Goal: Register for event/course

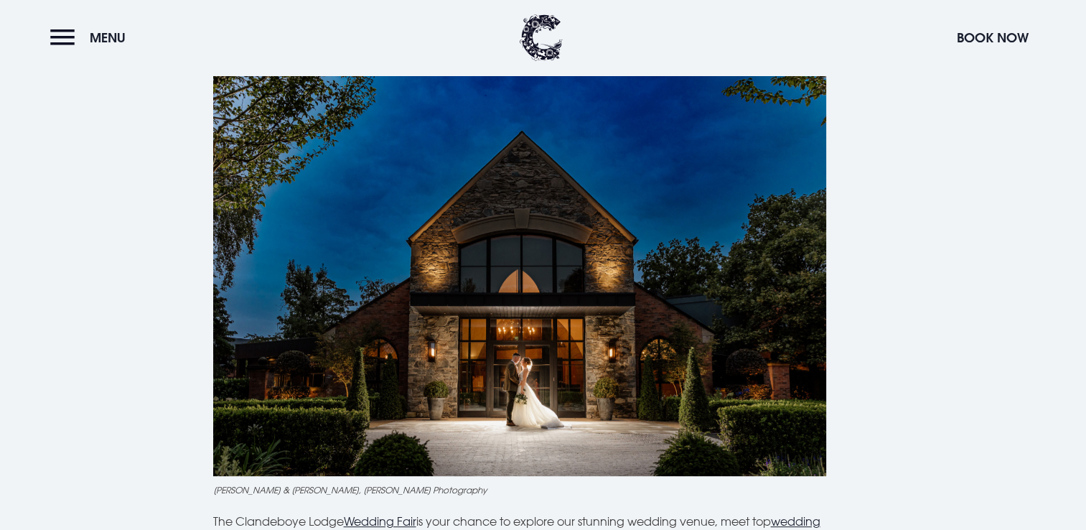
scroll to position [646, 0]
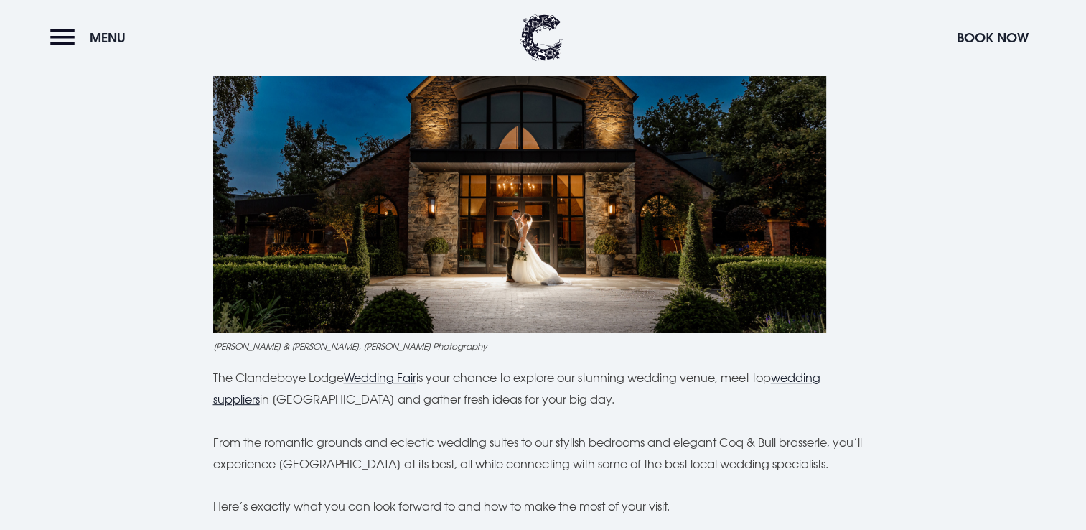
click at [580, 293] on img at bounding box center [519, 128] width 613 height 408
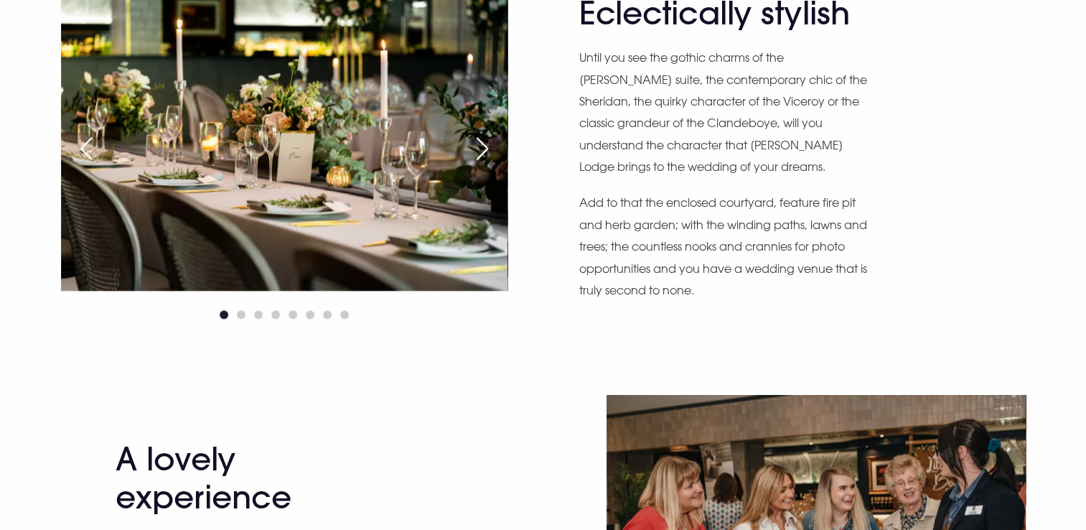
scroll to position [1937, 0]
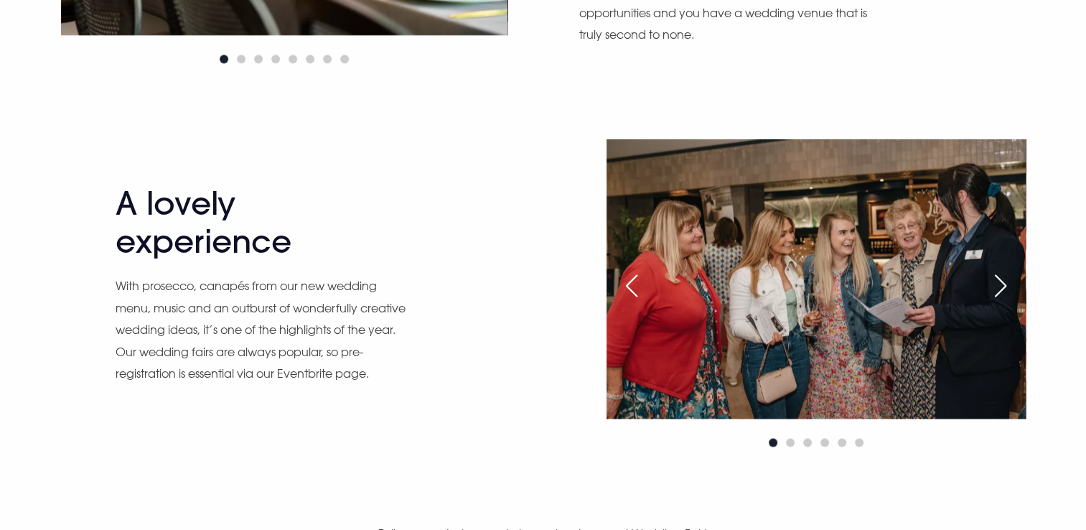
click at [1002, 284] on div "Next slide" at bounding box center [1000, 286] width 36 height 32
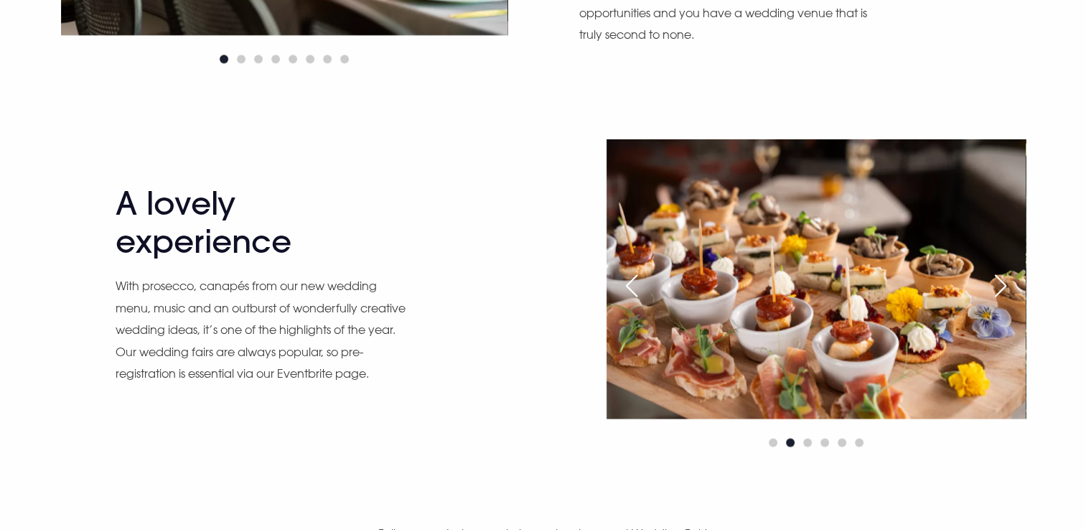
click at [999, 287] on div "Next slide" at bounding box center [1000, 286] width 36 height 32
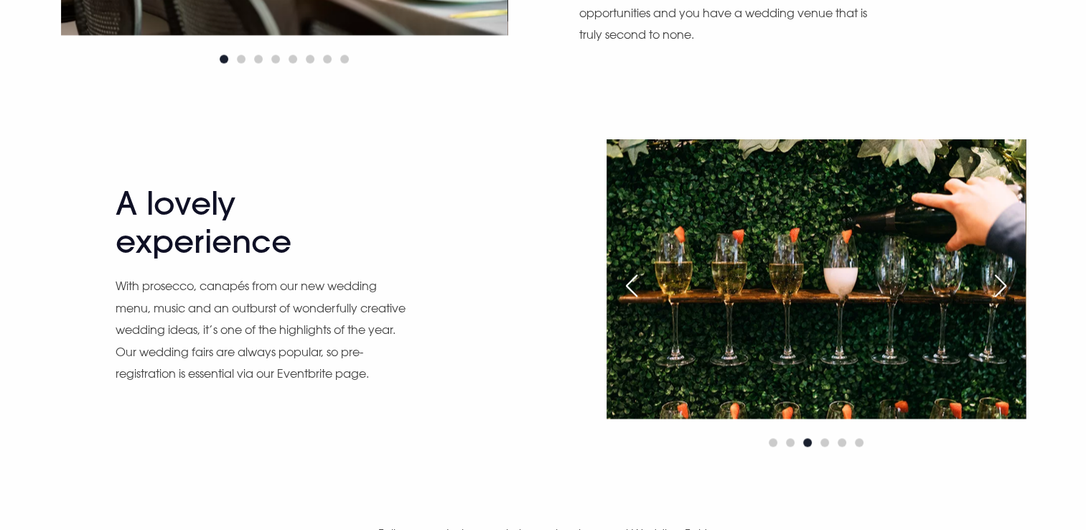
click at [999, 286] on div "Next slide" at bounding box center [1000, 286] width 36 height 32
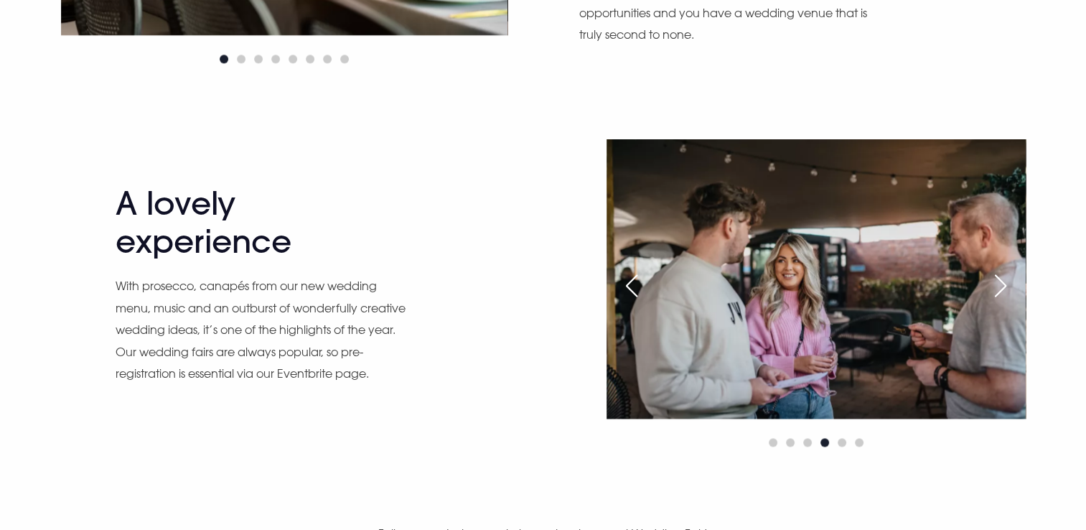
click at [999, 284] on div "Next slide" at bounding box center [1000, 286] width 36 height 32
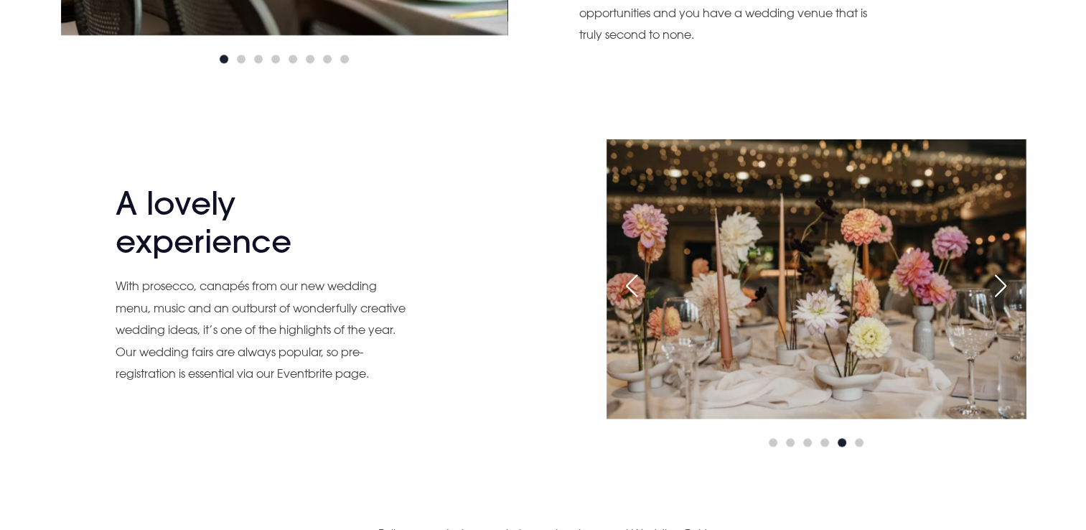
click at [1001, 283] on div "Next slide" at bounding box center [1000, 286] width 36 height 32
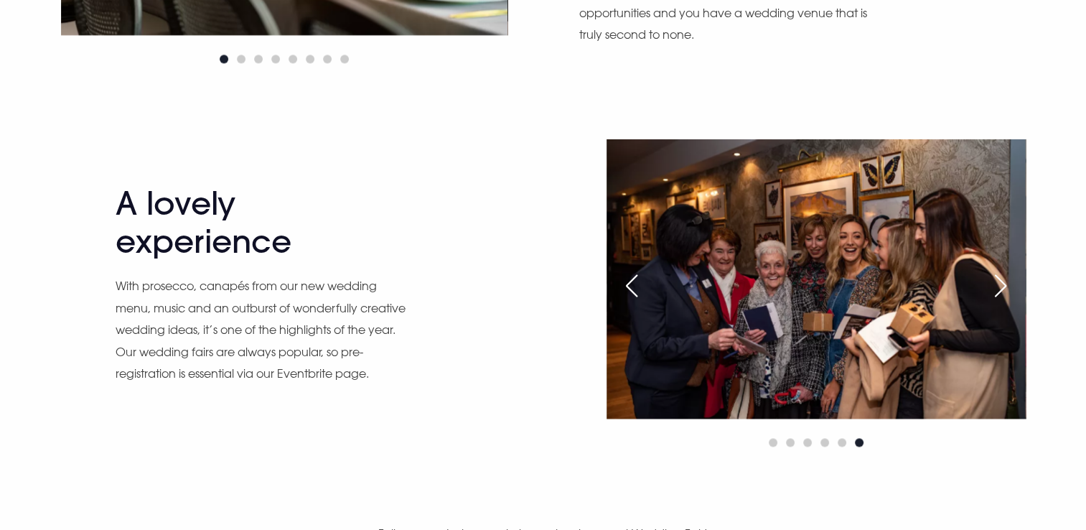
click at [1001, 283] on div "Next slide" at bounding box center [1000, 286] width 36 height 32
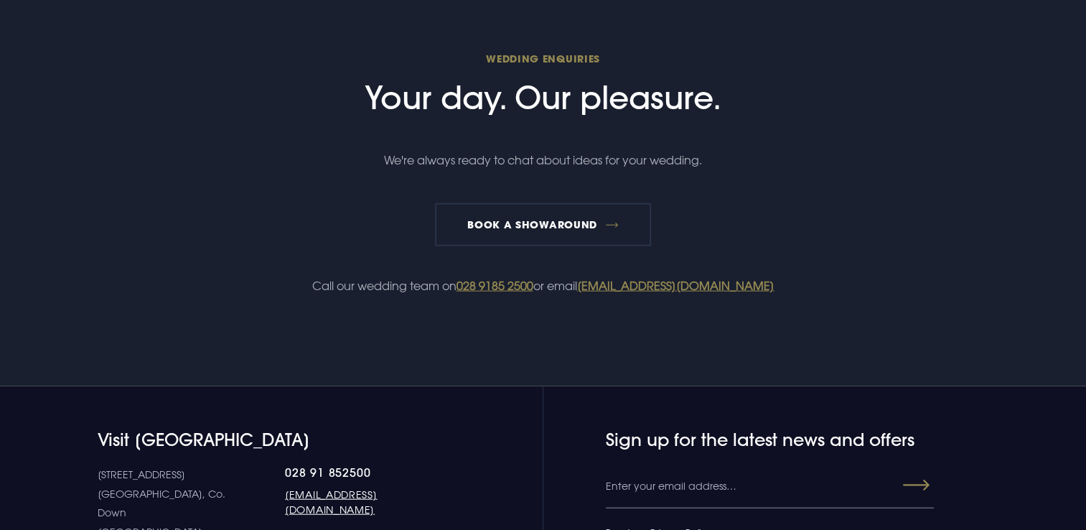
scroll to position [3349, 0]
